Goal: Book appointment/travel/reservation

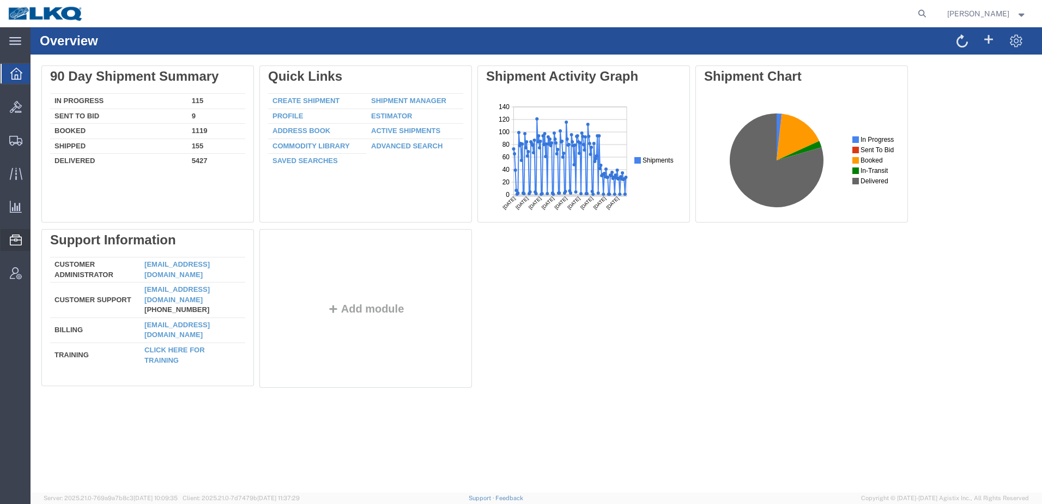
click at [0, 0] on span "Location Appointment" at bounding box center [0, 0] width 0 height 0
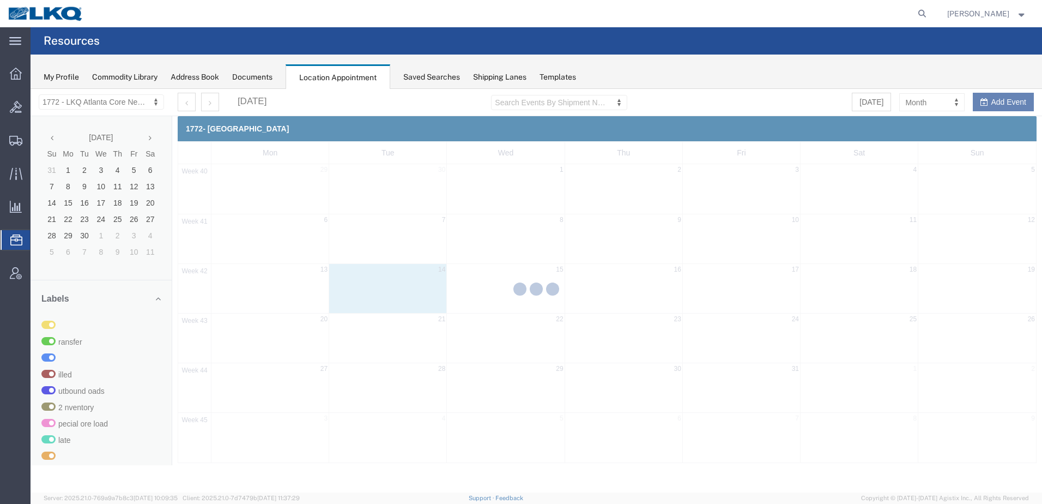
select select "30704"
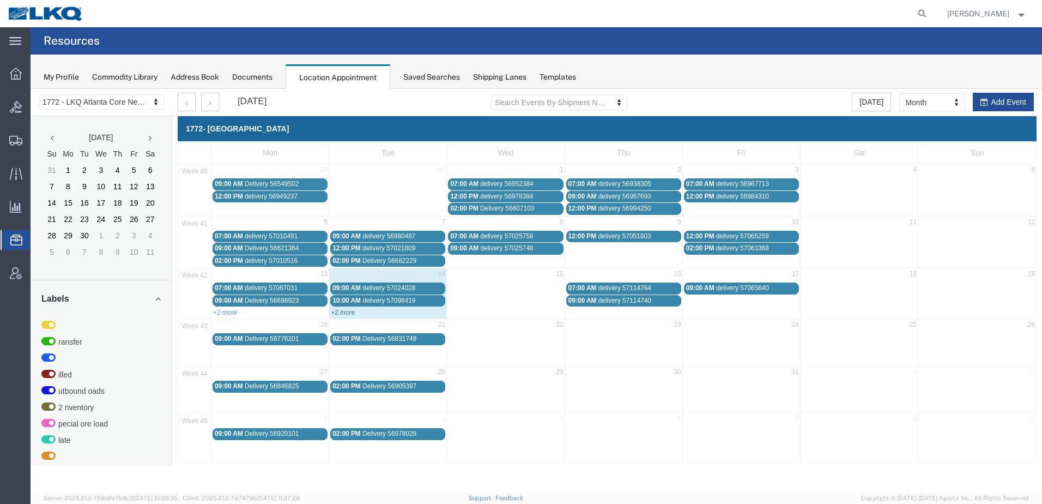
click at [352, 309] on link "+2 more" at bounding box center [343, 312] width 24 height 8
